Goal: Transaction & Acquisition: Book appointment/travel/reservation

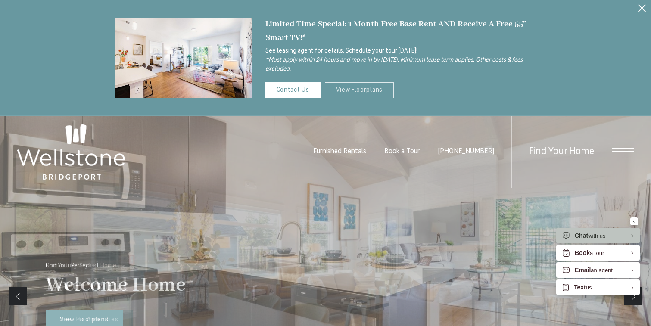
click at [358, 88] on link "View Floorplans" at bounding box center [359, 90] width 69 height 16
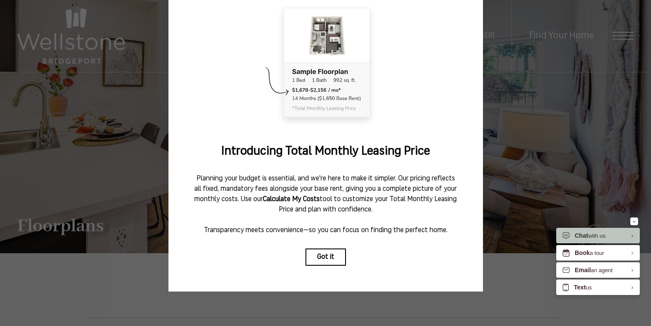
scroll to position [62, 0]
click at [324, 256] on button "Got it" at bounding box center [326, 257] width 41 height 17
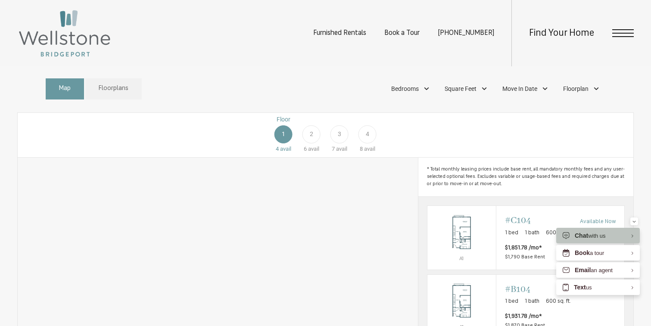
scroll to position [421, 0]
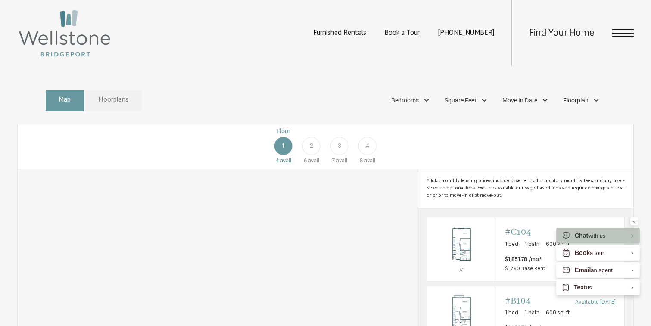
click at [119, 106] on span "Floorplans" at bounding box center [114, 101] width 30 height 10
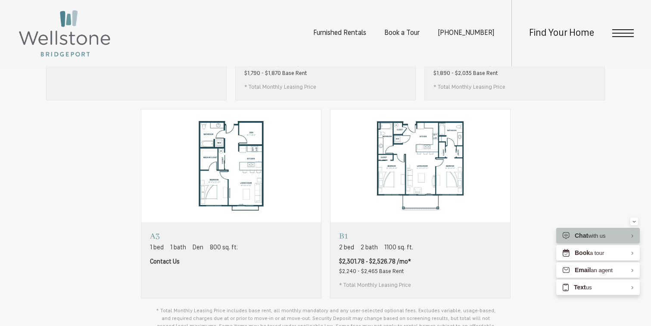
scroll to position [636, 0]
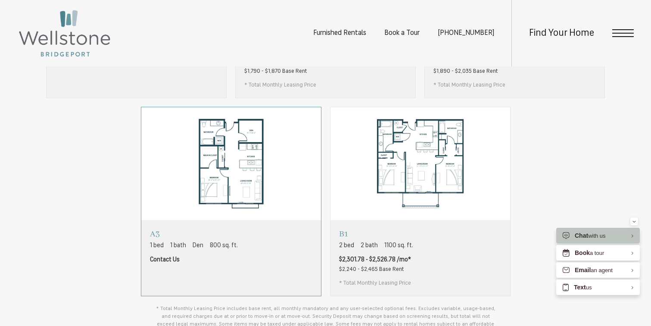
click at [212, 250] on span "800 sq. ft." at bounding box center [224, 245] width 28 height 9
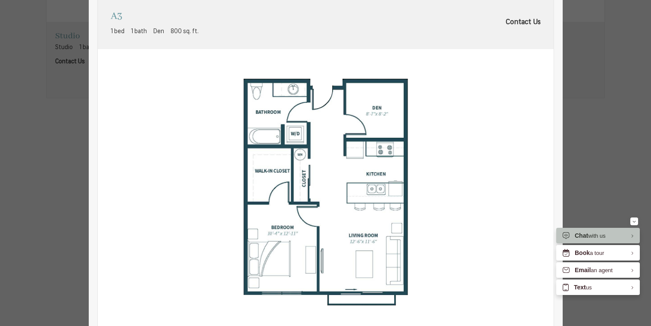
scroll to position [6, 0]
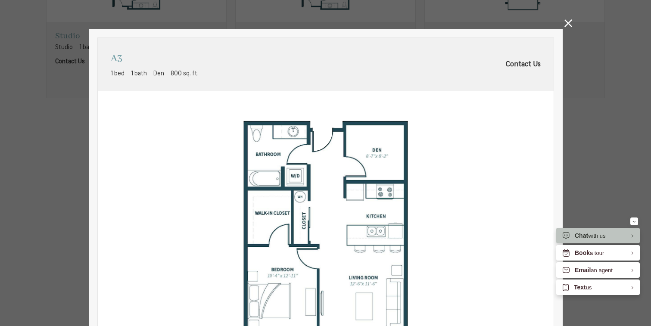
click at [571, 22] on icon at bounding box center [569, 23] width 8 height 8
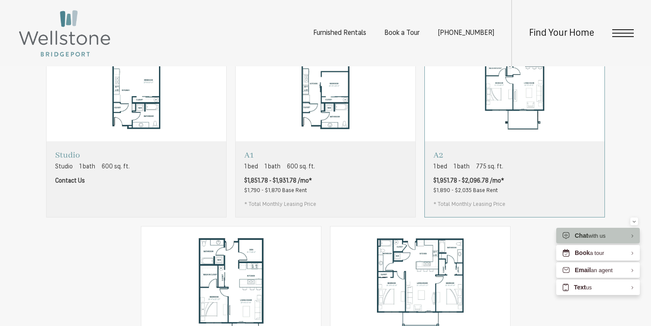
scroll to position [516, 0]
click at [469, 172] on span "1 bath" at bounding box center [462, 167] width 16 height 9
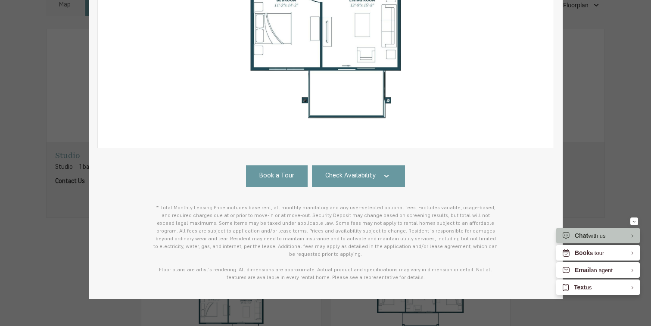
scroll to position [234, 0]
click at [395, 171] on link "Check Availability" at bounding box center [358, 177] width 93 height 22
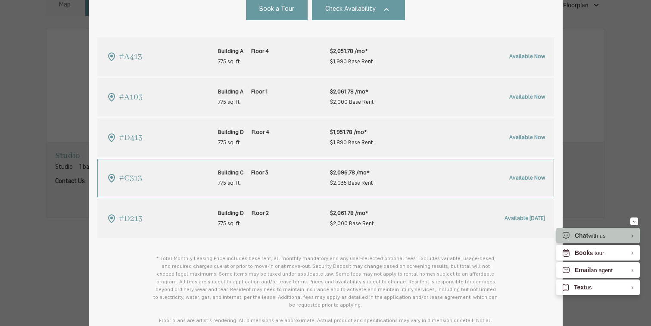
scroll to position [404, 0]
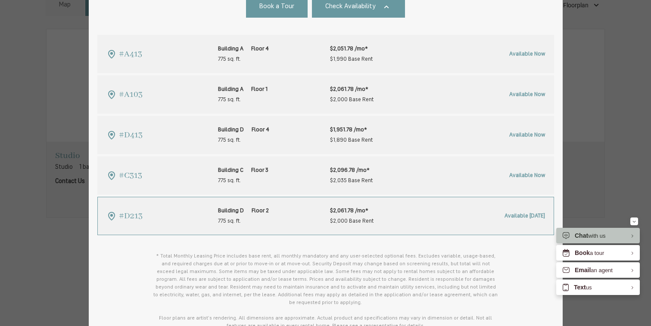
click at [345, 216] on span "$2,000 Base Rent" at bounding box center [352, 221] width 44 height 10
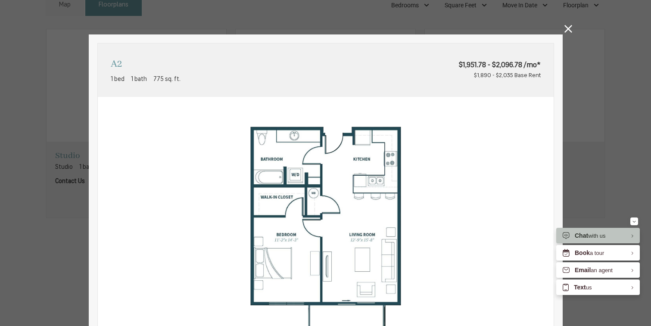
scroll to position [516, 0]
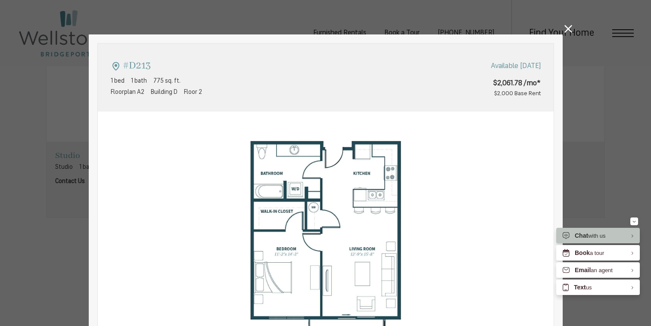
type input "**********"
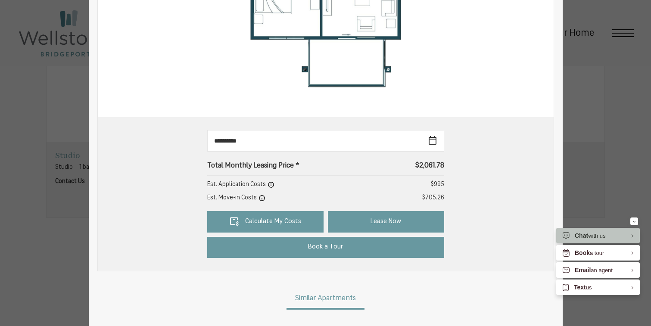
scroll to position [283, 0]
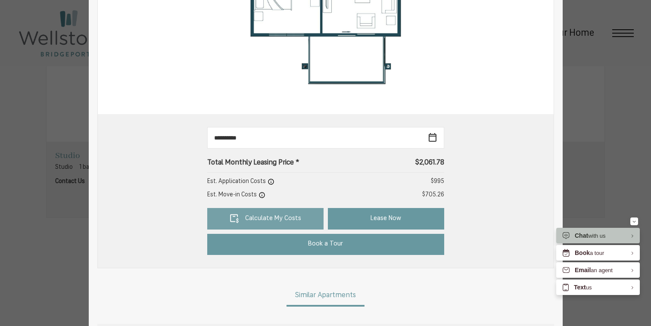
click at [306, 215] on link "Calculate My Costs" at bounding box center [265, 219] width 116 height 22
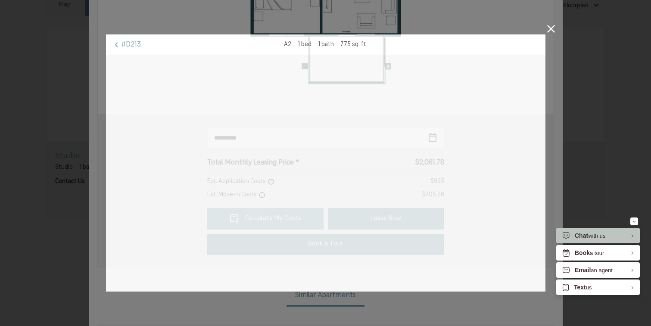
scroll to position [0, 0]
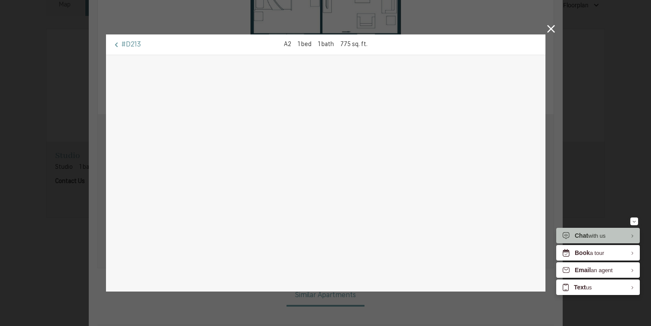
click at [548, 32] on icon at bounding box center [551, 29] width 8 height 8
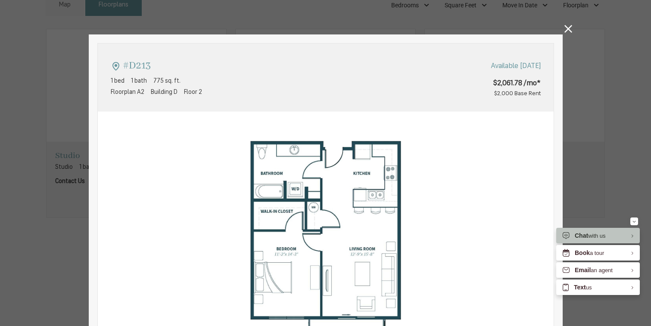
click at [569, 28] on icon at bounding box center [569, 29] width 8 height 8
